Goal: Navigation & Orientation: Understand site structure

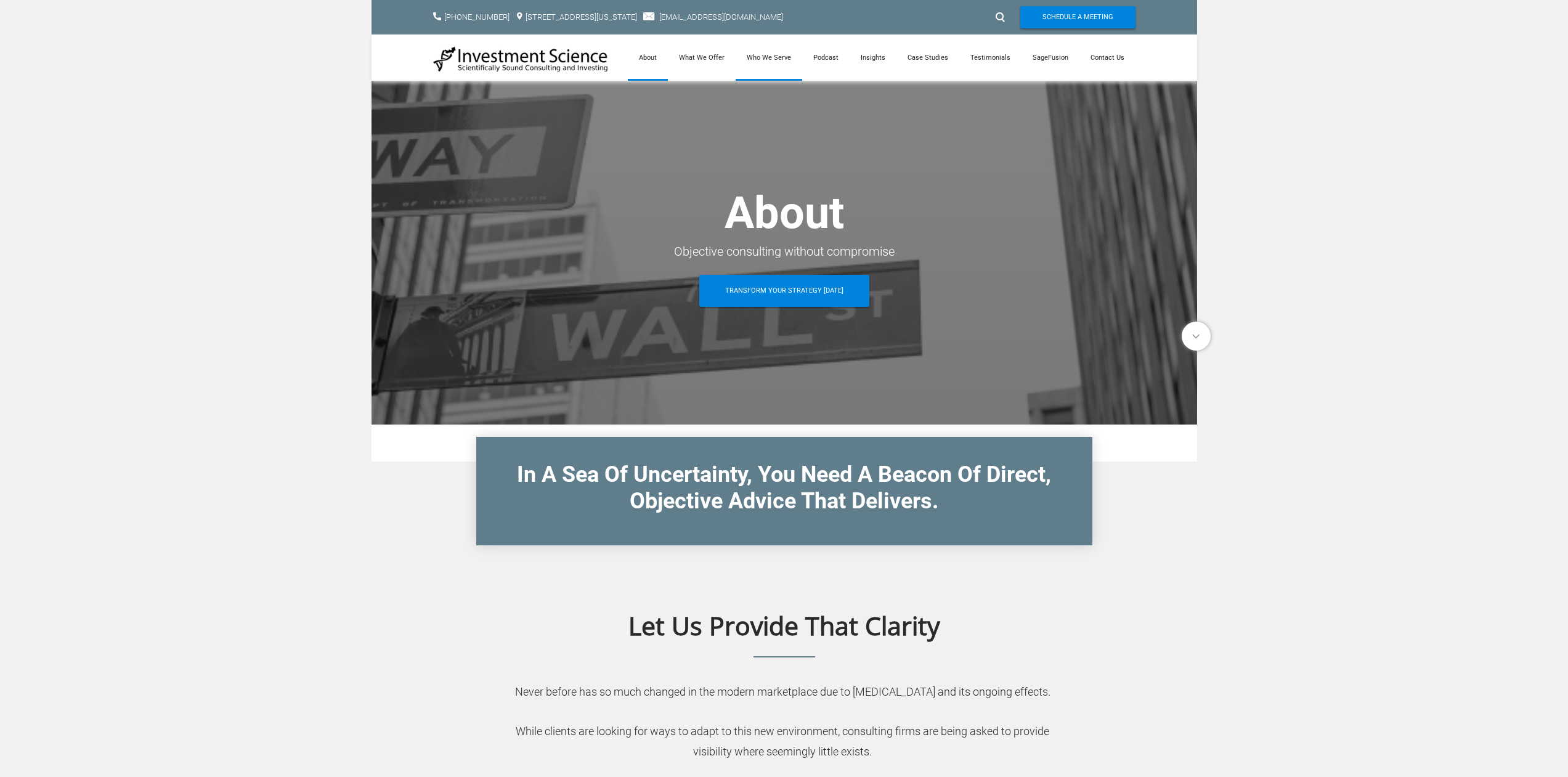
click at [772, 55] on link "Who We Serve" at bounding box center [769, 57] width 66 height 47
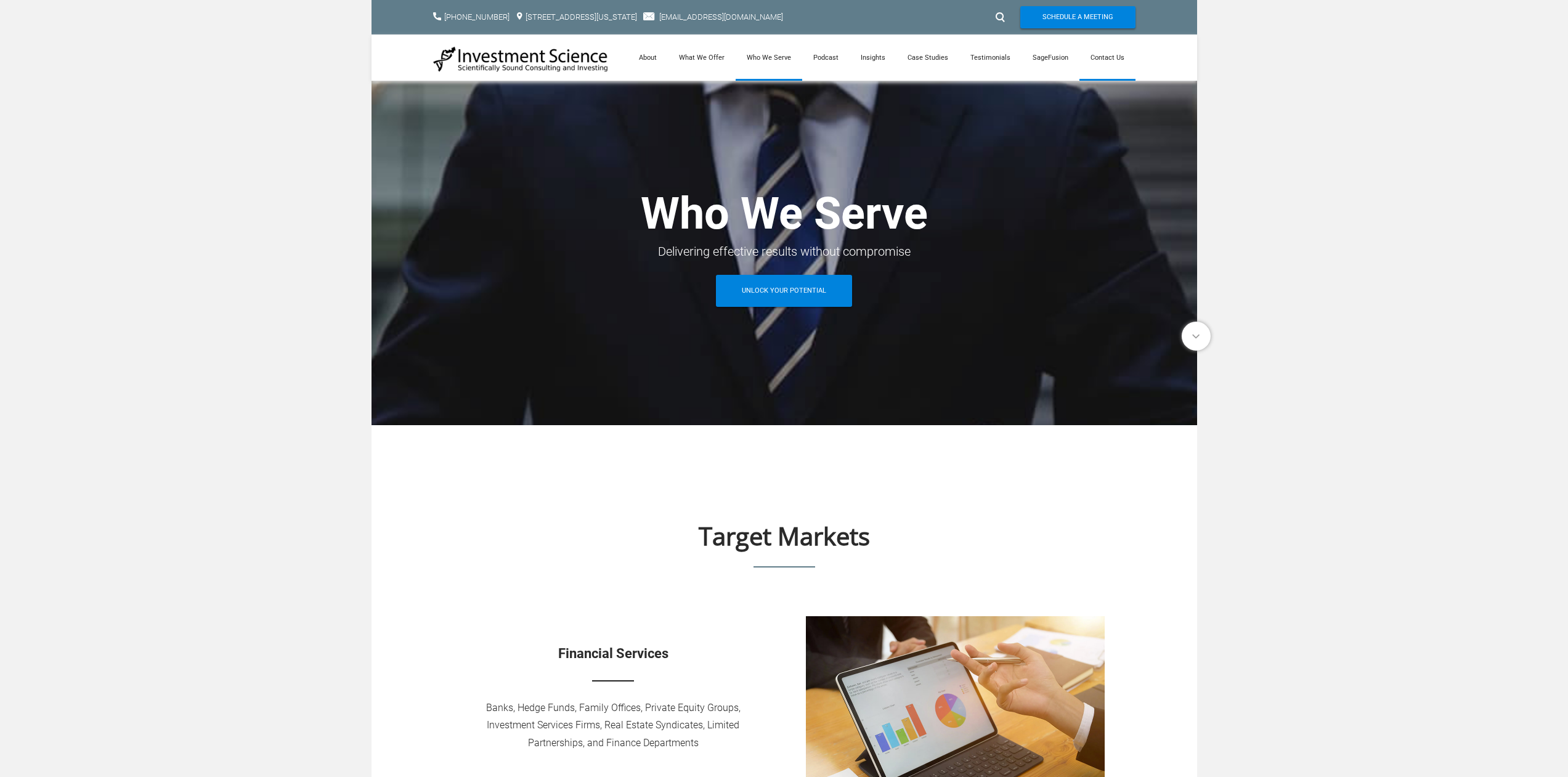
click at [1113, 56] on link "Contact Us" at bounding box center [1108, 57] width 56 height 47
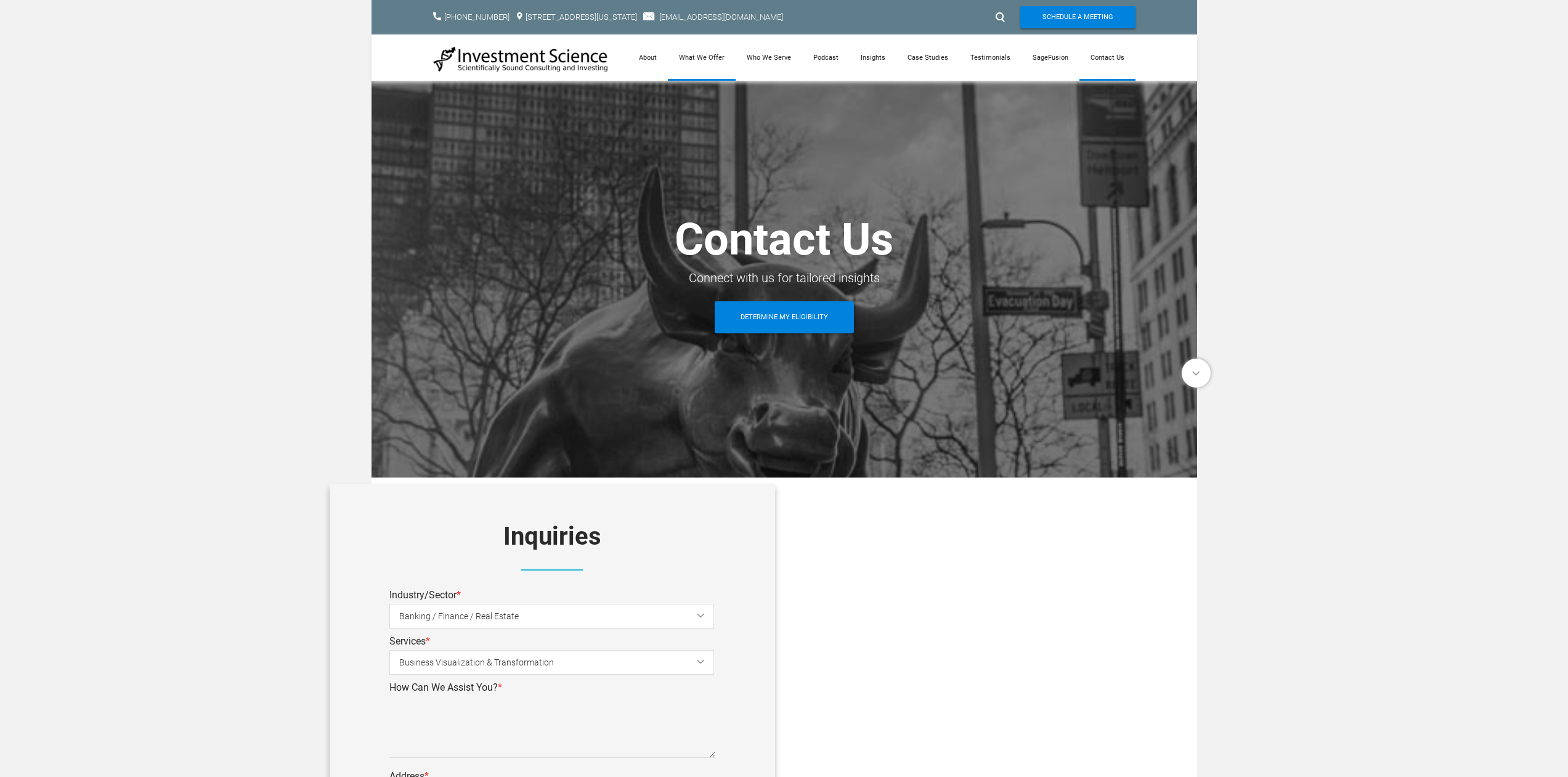
click at [702, 53] on link "What We Offer" at bounding box center [702, 57] width 68 height 47
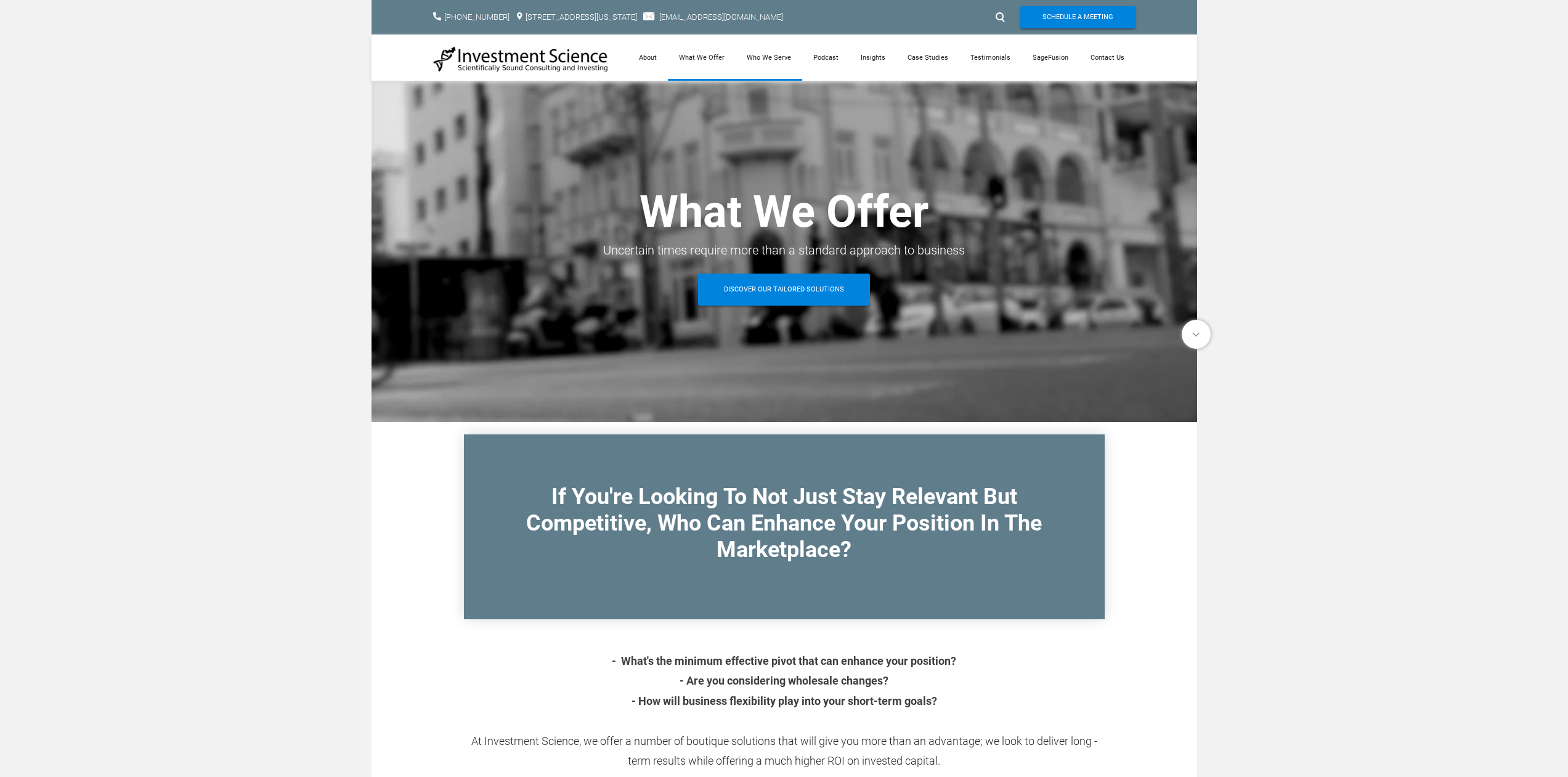
click at [770, 57] on link "Who We Serve" at bounding box center [769, 57] width 66 height 47
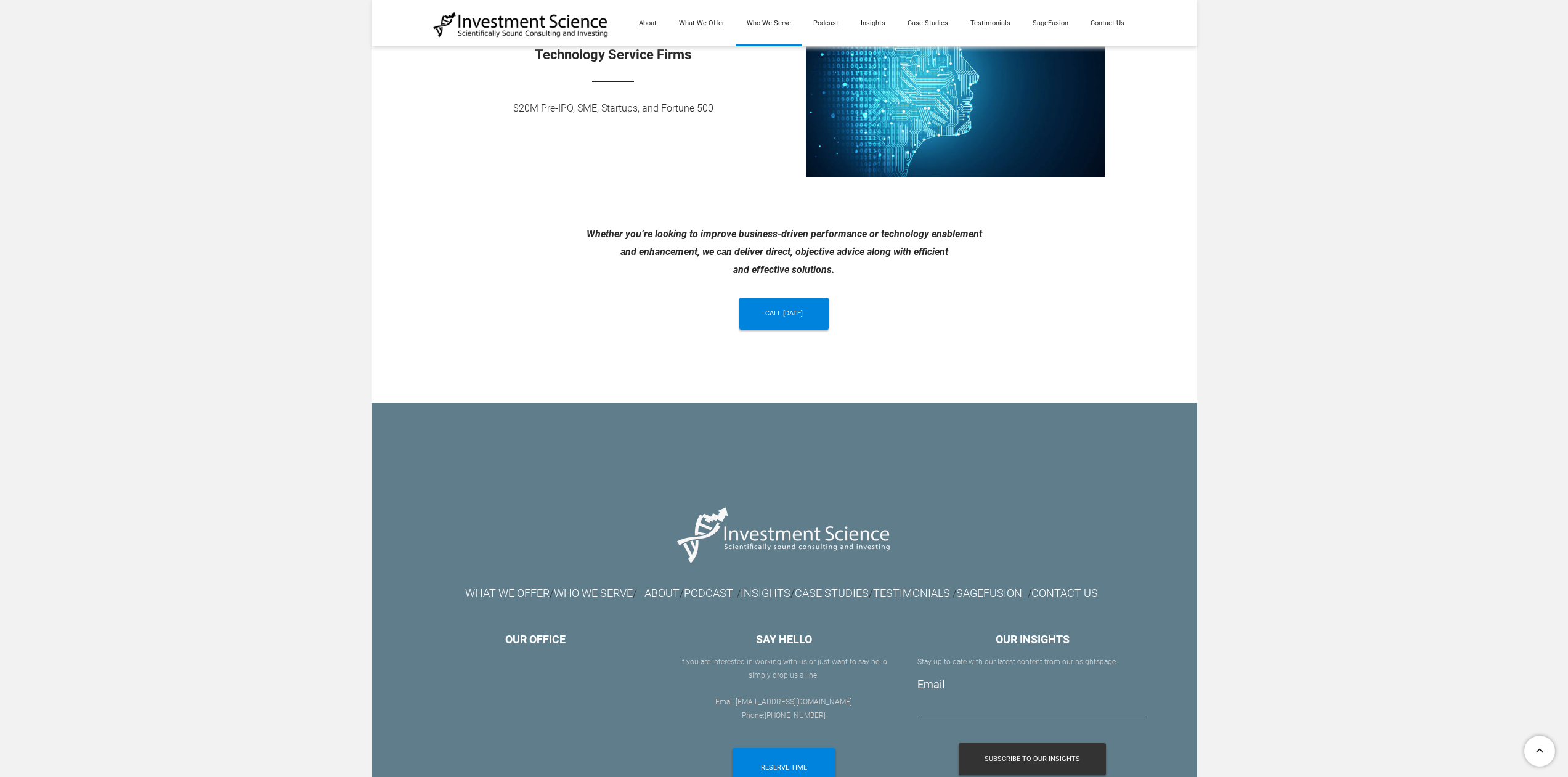
scroll to position [1211, 0]
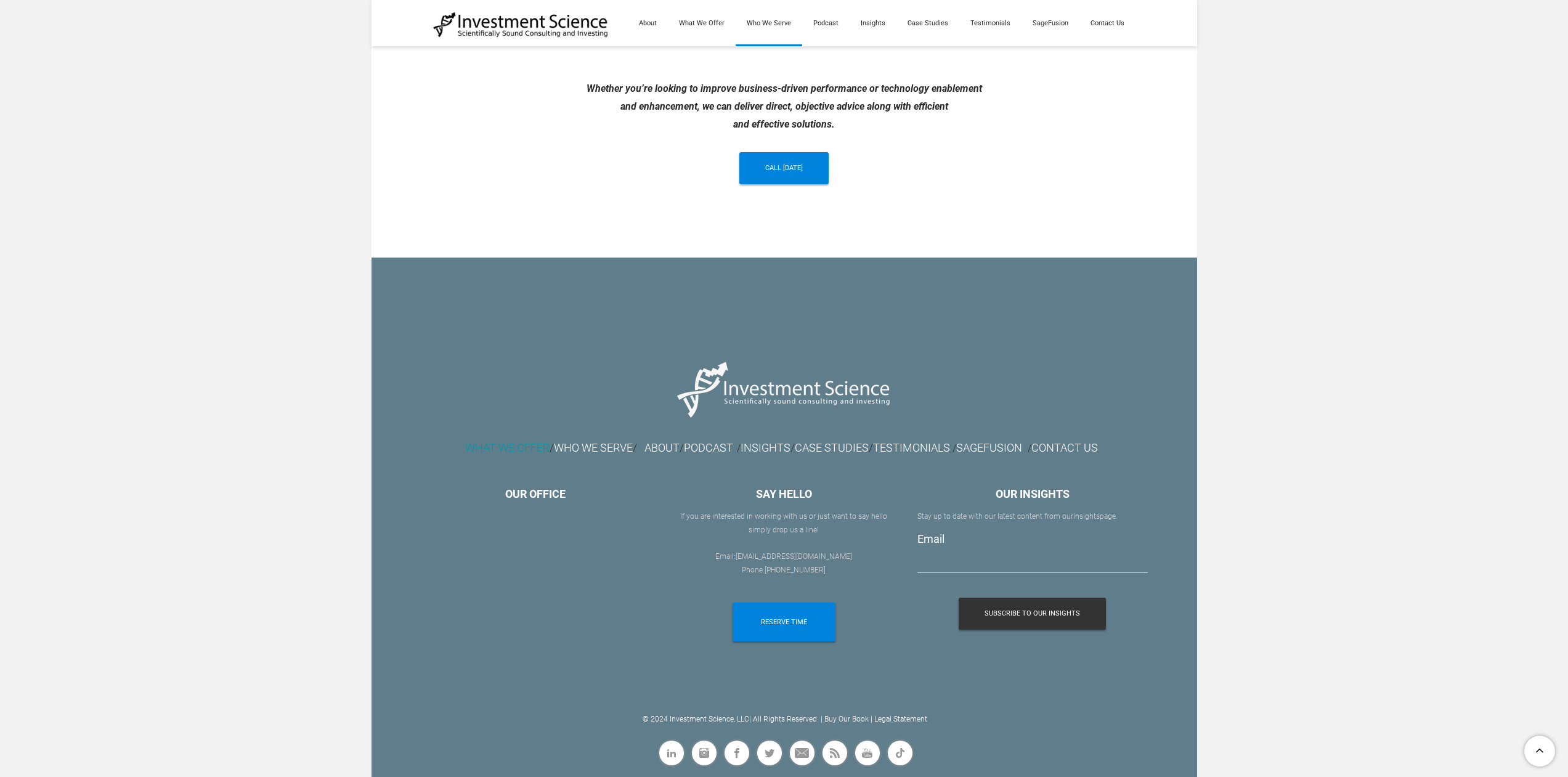
click at [478, 445] on font "WHAT WE OFFER" at bounding box center [507, 447] width 85 height 13
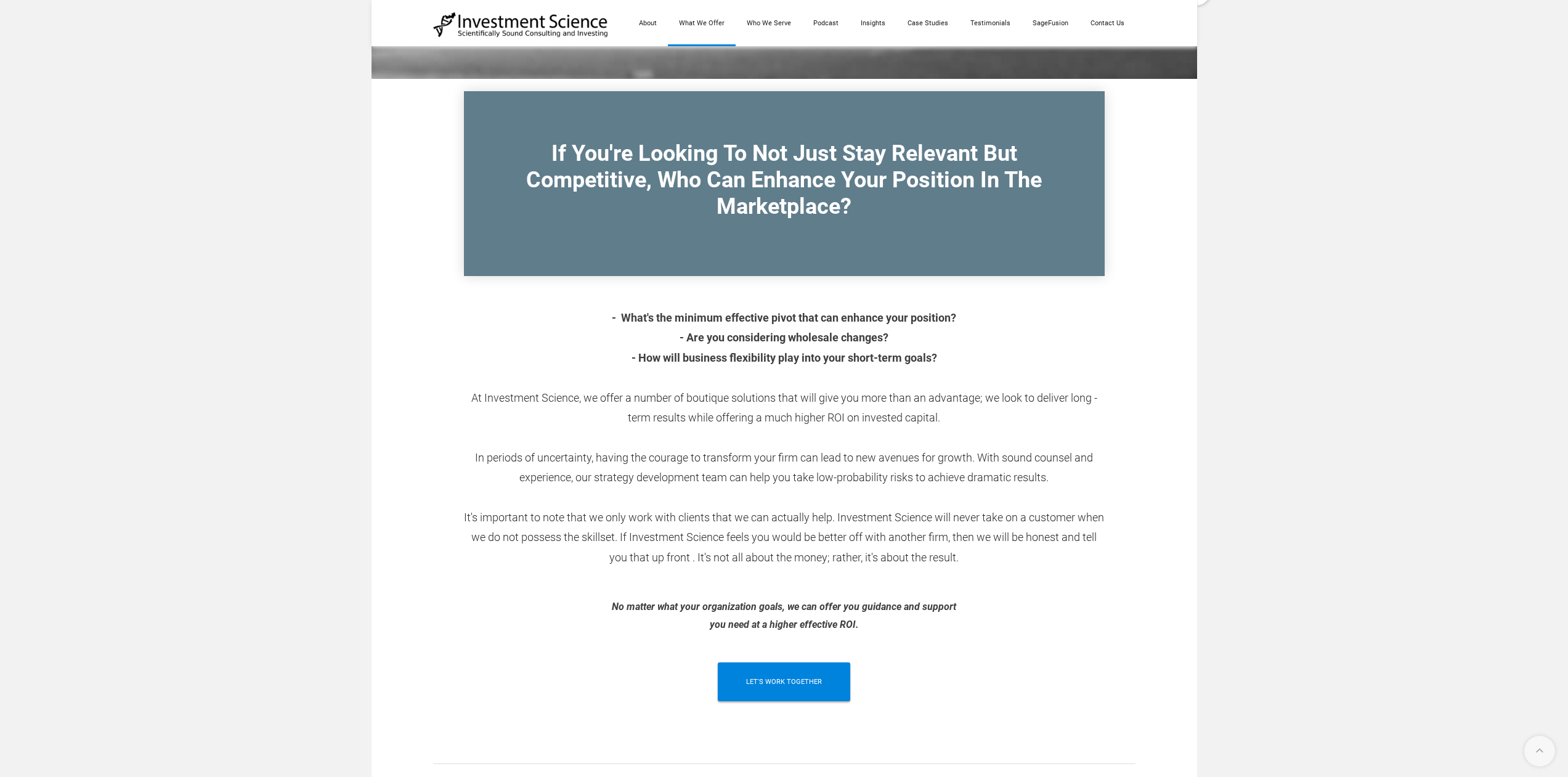
scroll to position [370, 0]
